Goal: Check status: Check status

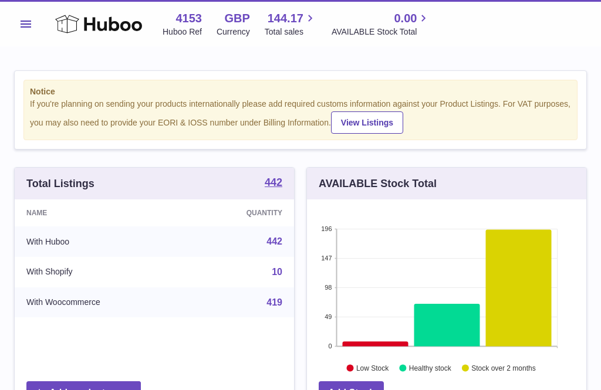
scroll to position [183, 279]
click at [22, 25] on span "Menu" at bounding box center [26, 24] width 11 height 7
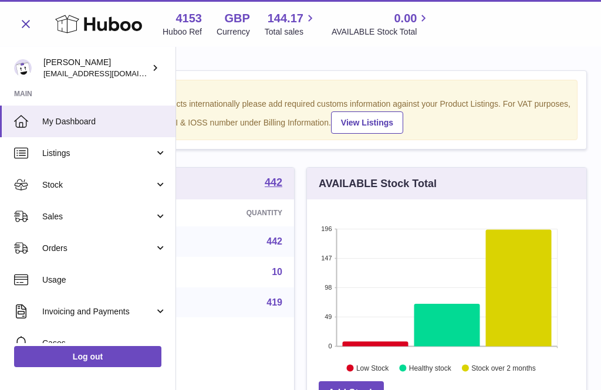
click at [70, 188] on span "Stock" at bounding box center [98, 185] width 112 height 11
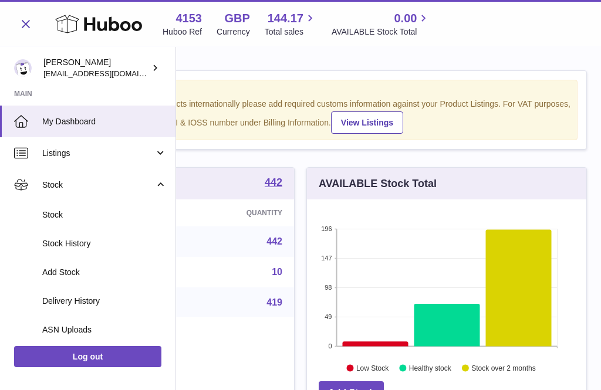
click at [72, 271] on span "Add Stock" at bounding box center [104, 272] width 124 height 11
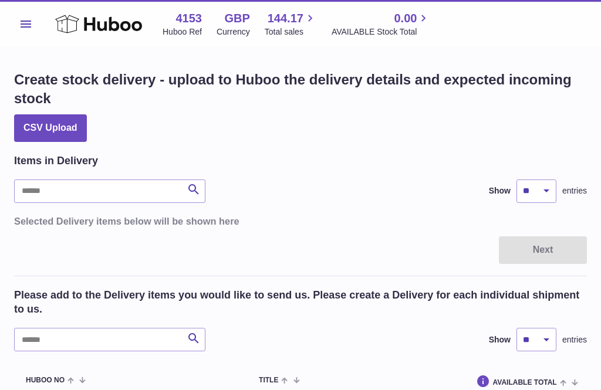
click at [24, 28] on button "Menu" at bounding box center [25, 23] width 23 height 23
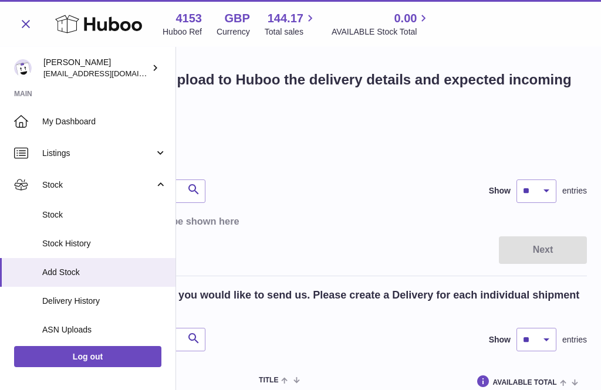
click at [78, 300] on span "Delivery History" at bounding box center [104, 301] width 124 height 11
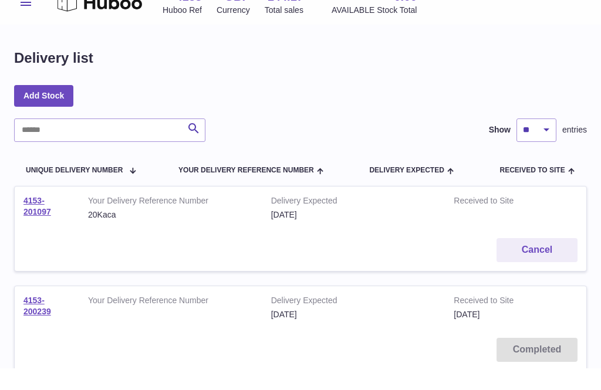
scroll to position [22, 0]
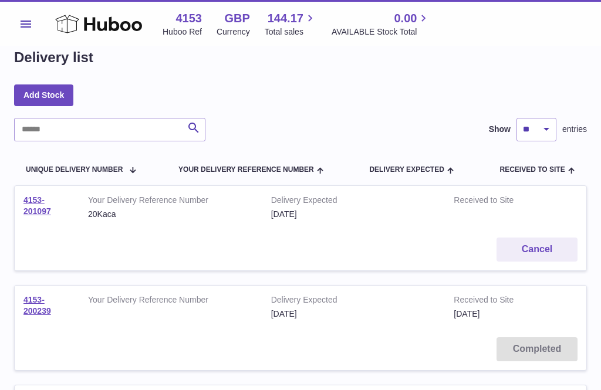
click at [35, 204] on link "4153-201097" at bounding box center [37, 205] width 28 height 21
click at [85, 25] on use at bounding box center [98, 24] width 87 height 18
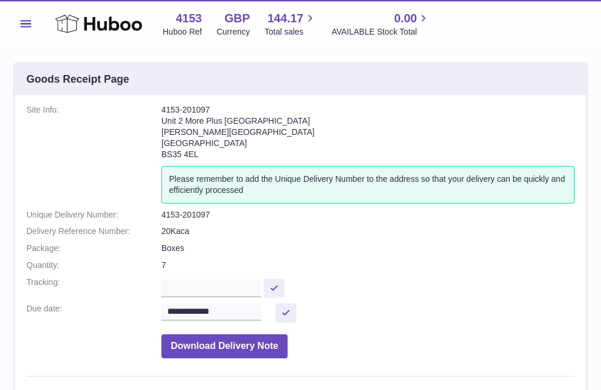
scroll to position [6, 0]
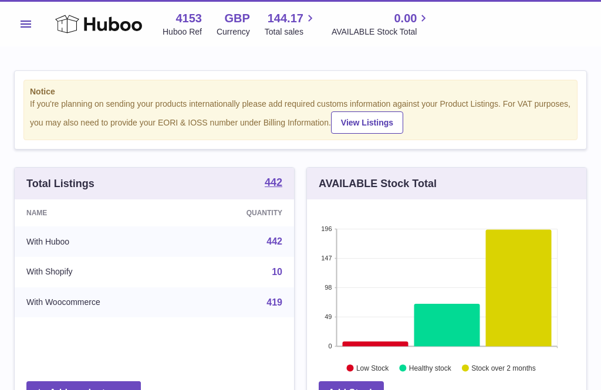
scroll to position [183, 279]
